Goal: Navigation & Orientation: Go to known website

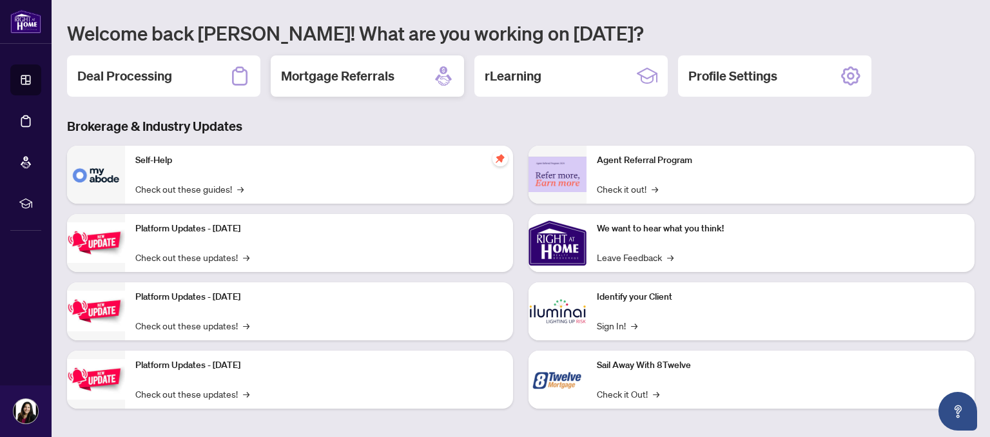
scroll to position [119, 0]
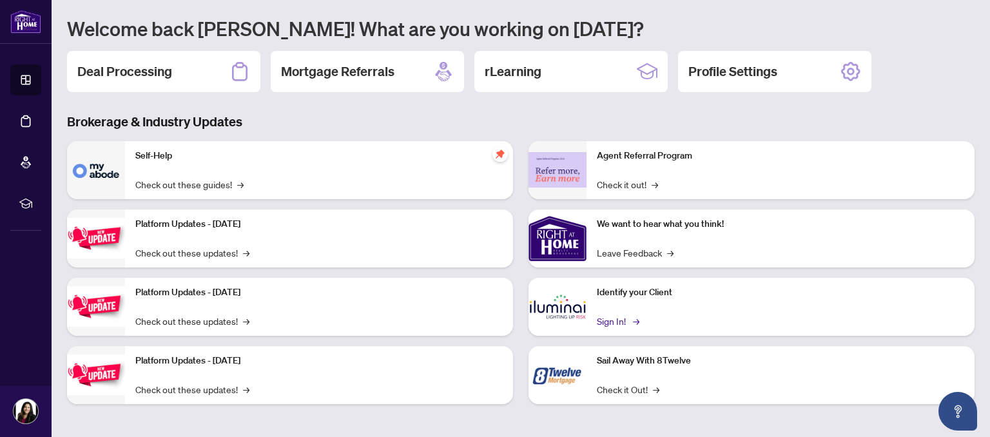
click at [600, 318] on link "Sign In! →" at bounding box center [617, 321] width 41 height 14
